Goal: Transaction & Acquisition: Purchase product/service

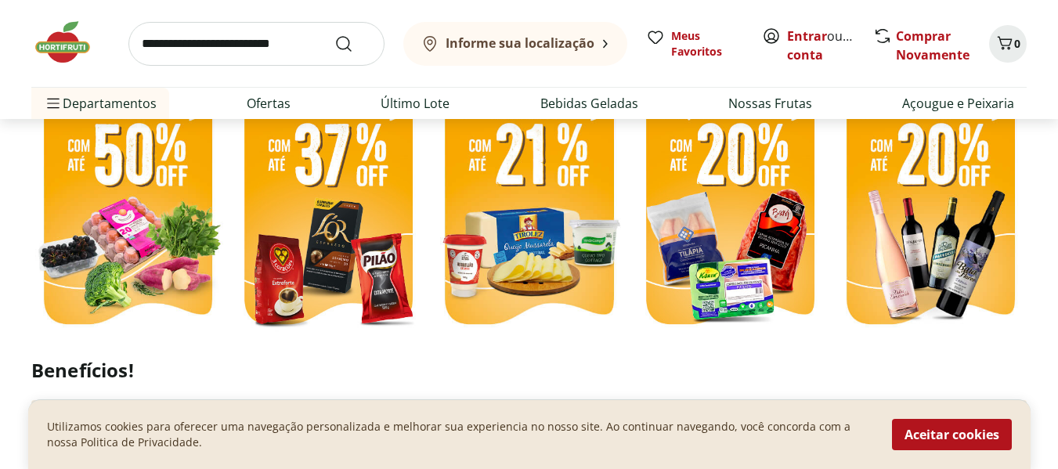
scroll to position [418, 0]
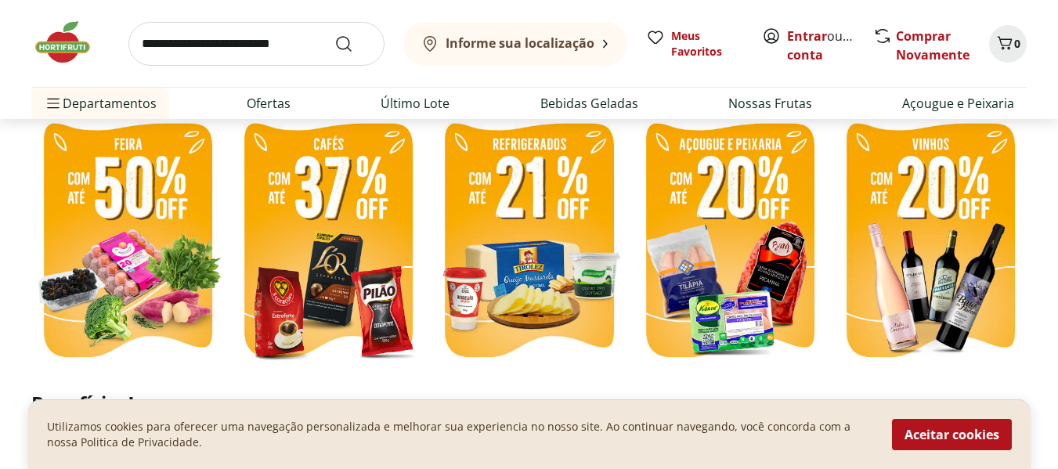
click at [239, 49] on input "search" at bounding box center [256, 44] width 256 height 44
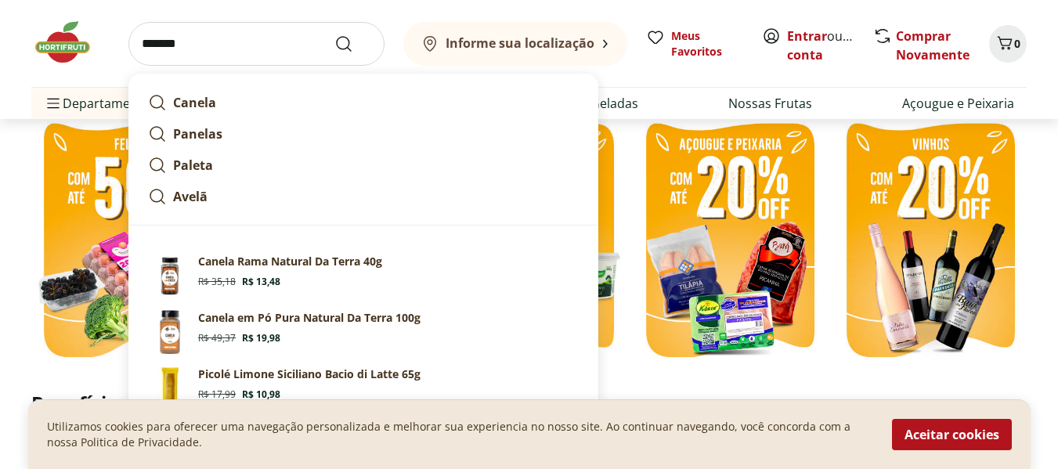
type input "******"
click at [335, 34] on button "Submit Search" at bounding box center [354, 43] width 38 height 19
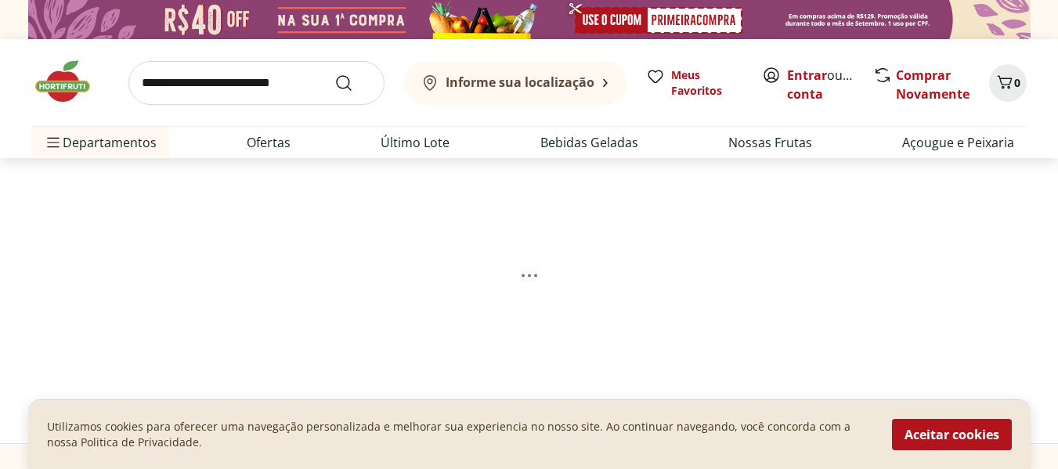
select select "**********"
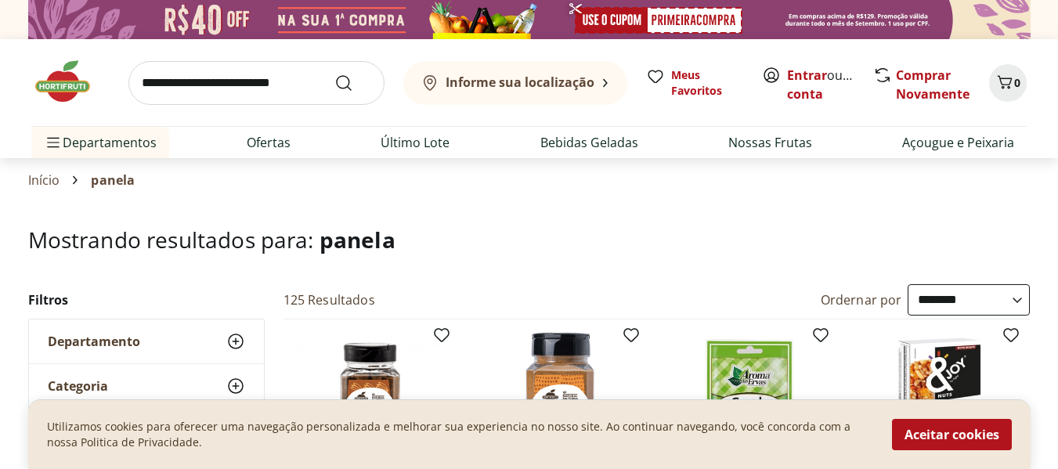
click at [71, 95] on img at bounding box center [70, 81] width 78 height 47
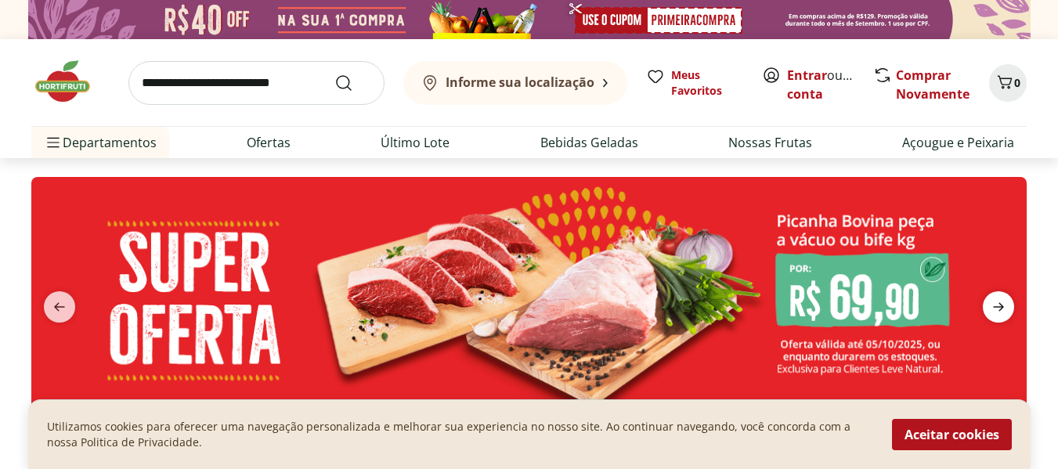
click at [1010, 310] on span "next" at bounding box center [998, 306] width 31 height 31
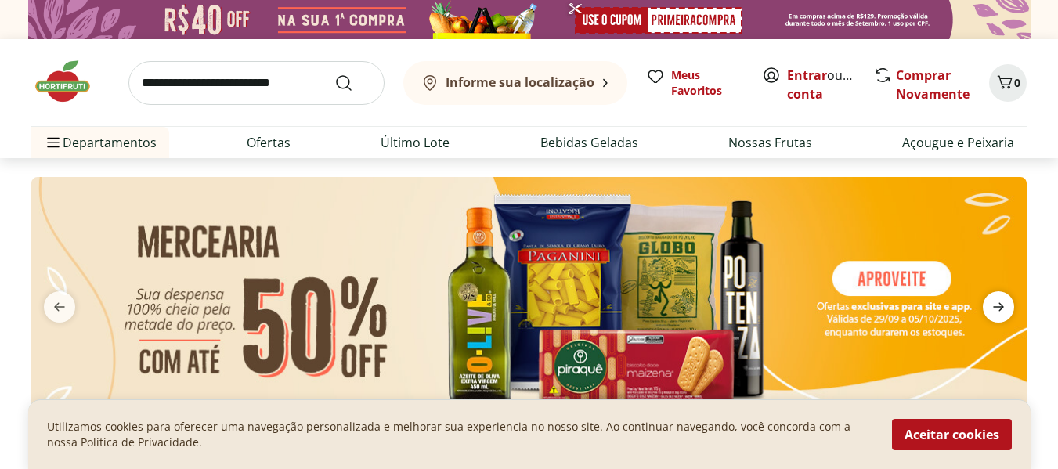
click at [1010, 310] on span "next" at bounding box center [998, 306] width 31 height 31
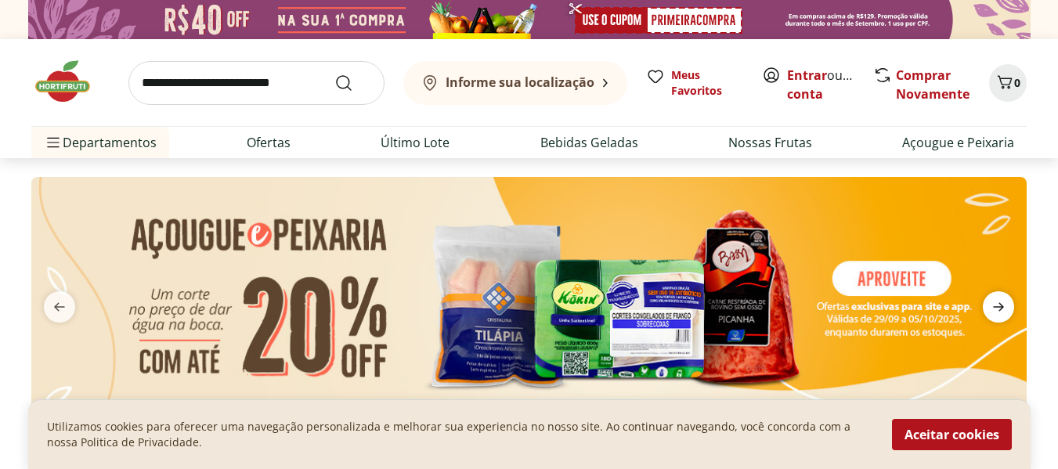
click at [1010, 310] on span "next" at bounding box center [998, 306] width 31 height 31
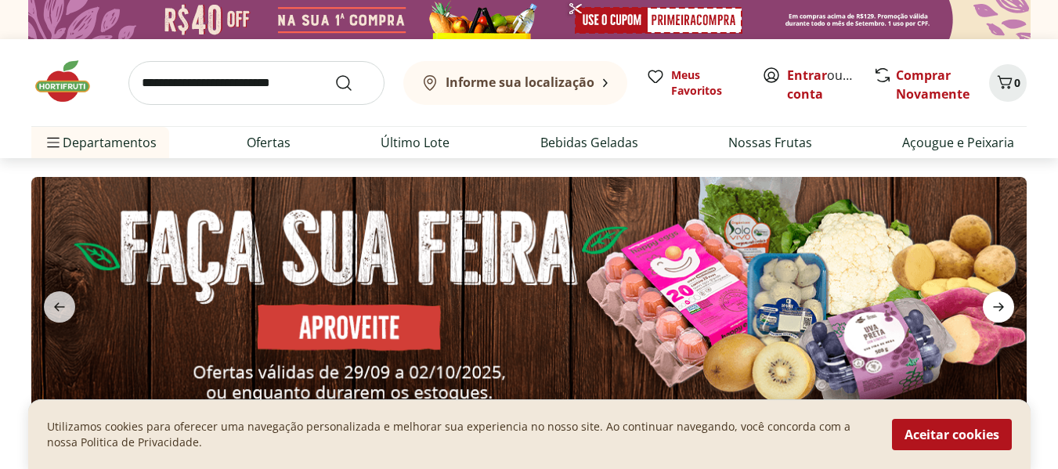
click at [1010, 310] on span "next" at bounding box center [998, 306] width 31 height 31
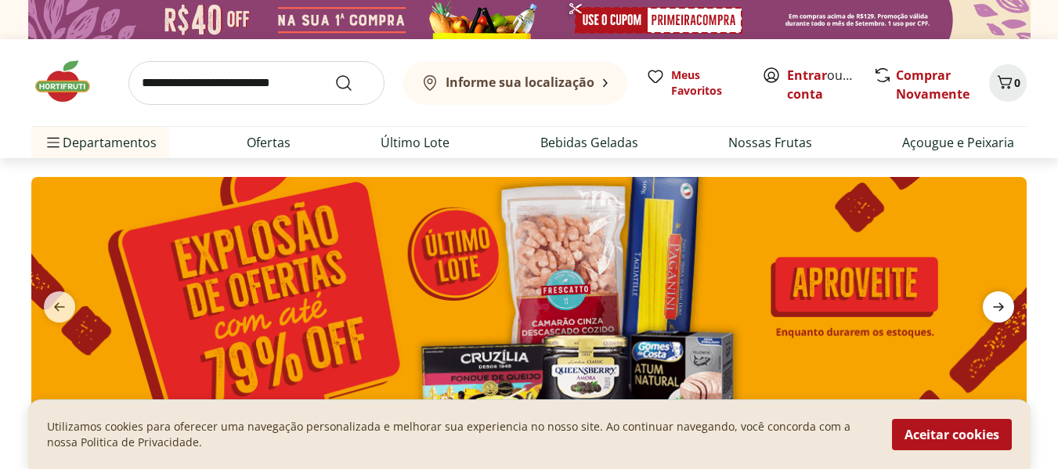
click at [1010, 310] on span "next" at bounding box center [998, 306] width 31 height 31
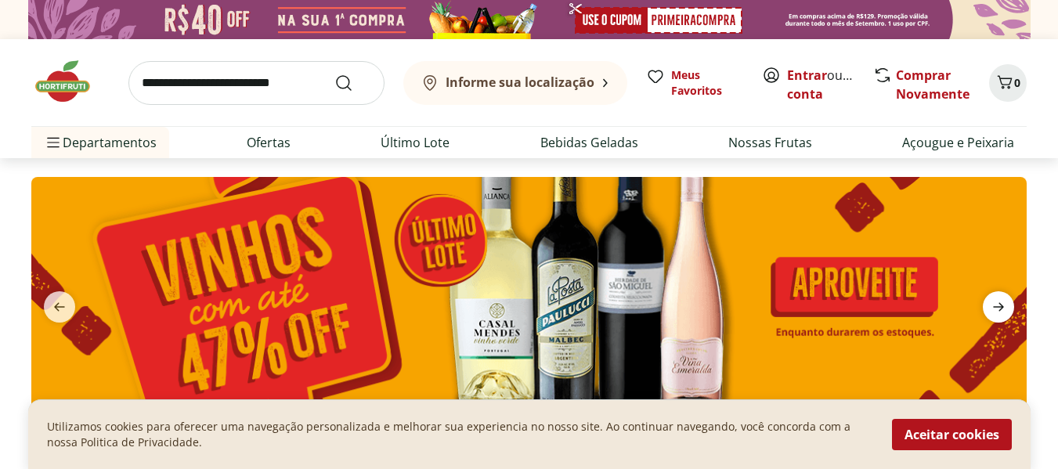
click at [1010, 310] on span "next" at bounding box center [998, 306] width 31 height 31
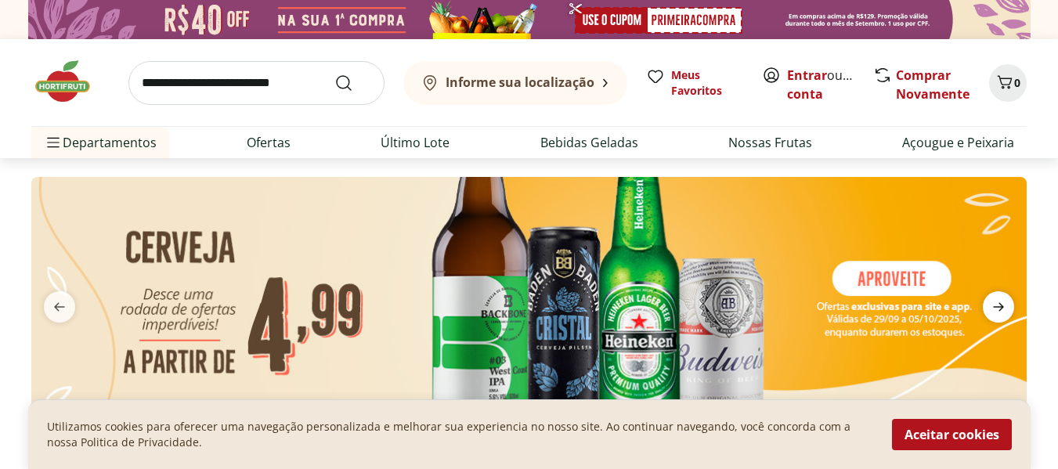
click at [1010, 310] on span "next" at bounding box center [998, 306] width 31 height 31
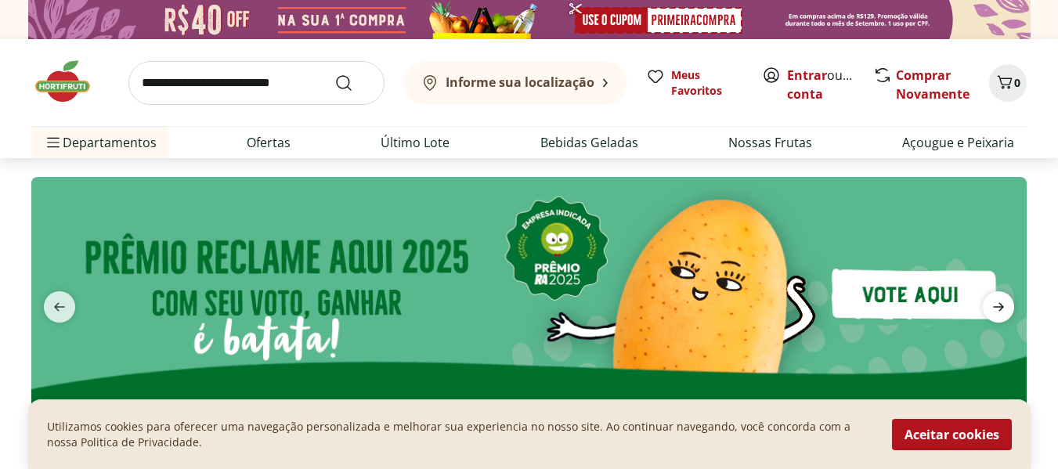
click at [1010, 310] on span "next" at bounding box center [998, 306] width 31 height 31
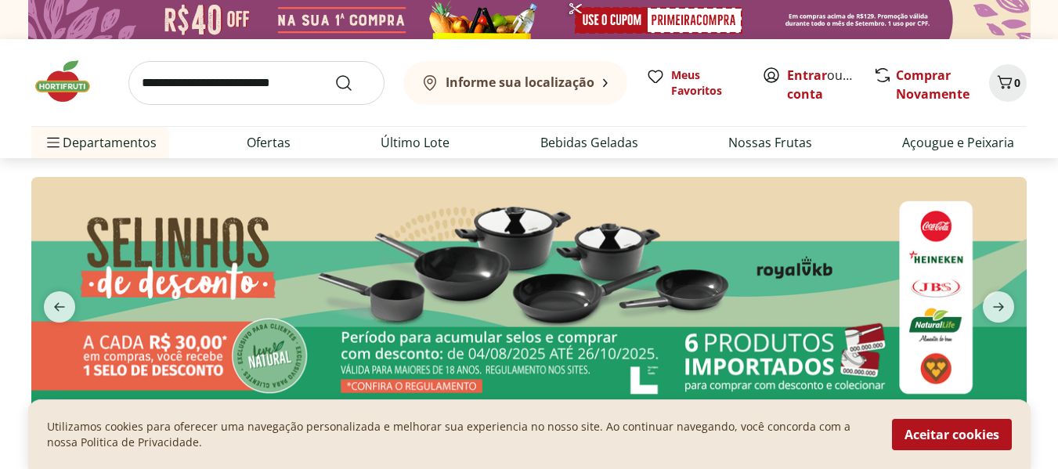
click at [444, 372] on img at bounding box center [529, 297] width 996 height 241
